Goal: Check status: Check status

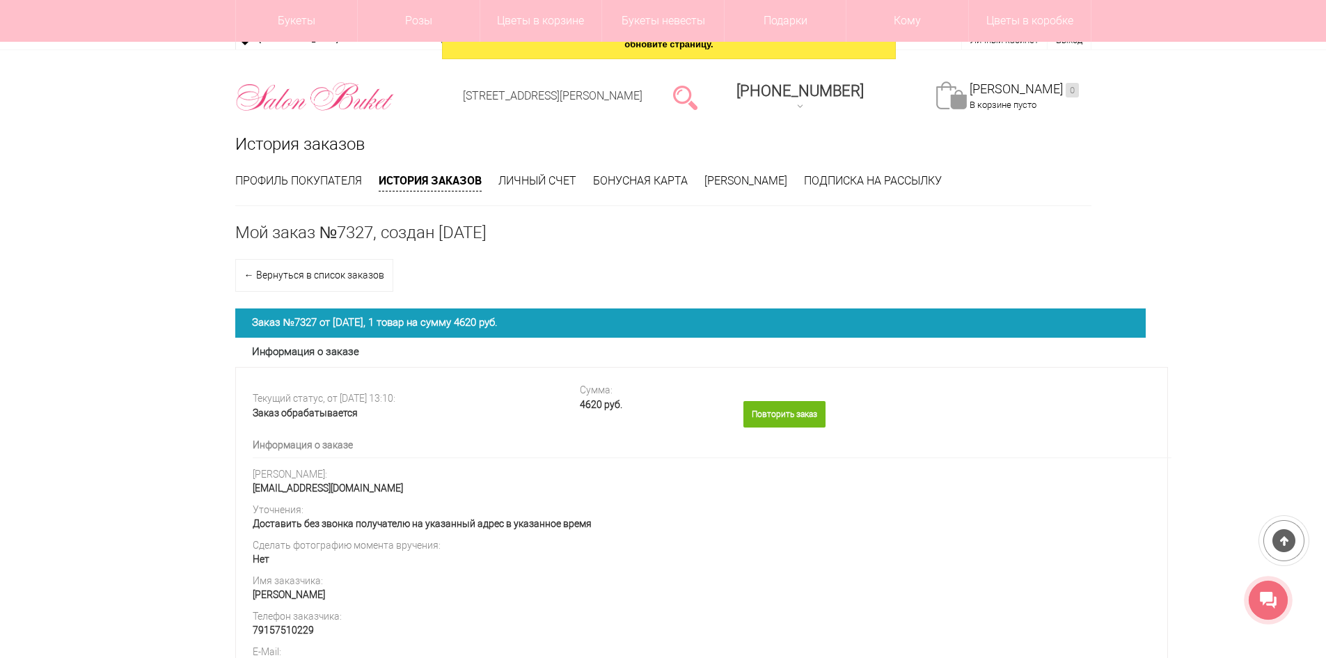
scroll to position [278, 0]
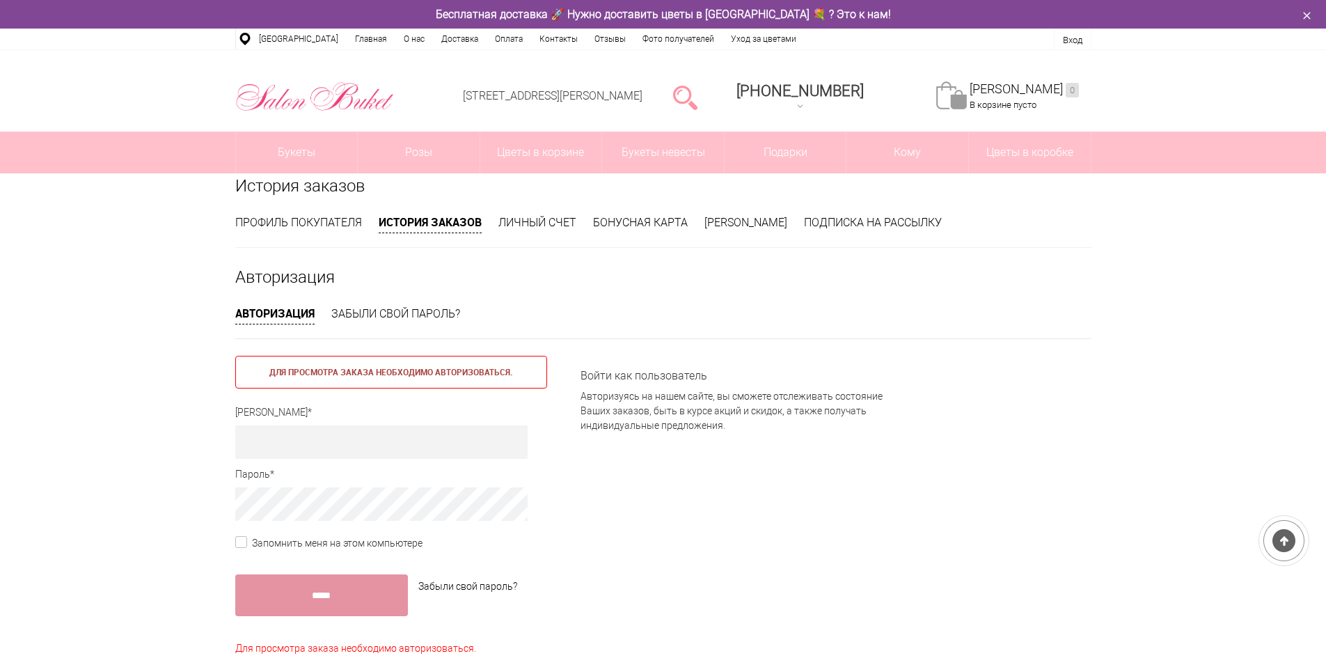
scroll to position [277, 0]
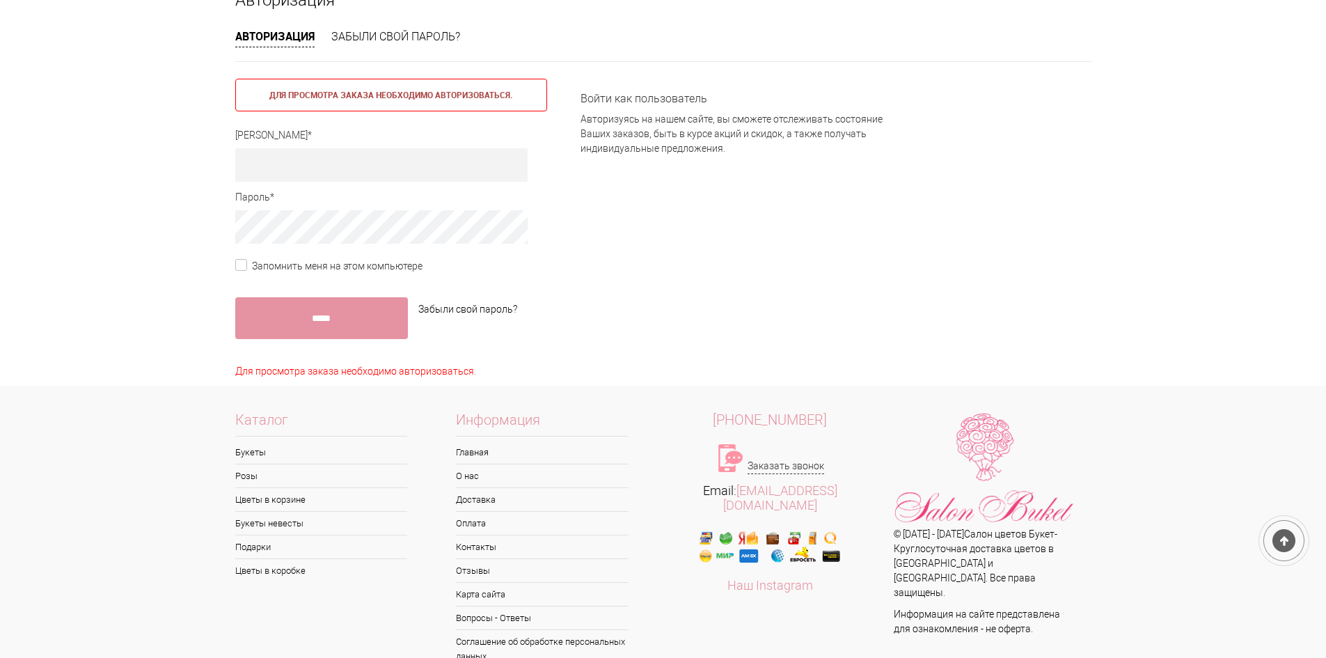
click at [300, 165] on input "text" at bounding box center [381, 164] width 292 height 33
click at [330, 168] on input "text" at bounding box center [381, 164] width 292 height 33
click at [333, 182] on div at bounding box center [391, 169] width 312 height 42
click at [333, 176] on input "text" at bounding box center [381, 164] width 292 height 33
